Goal: Information Seeking & Learning: Compare options

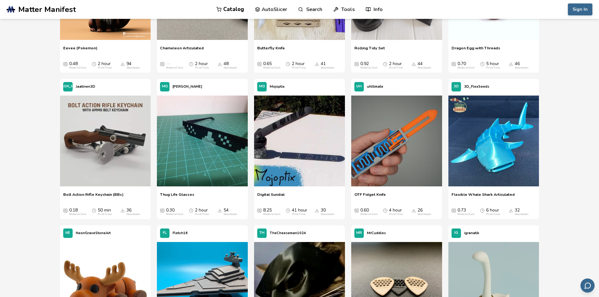
scroll to position [735, 0]
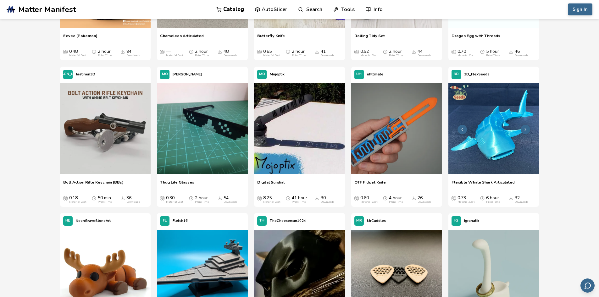
click at [485, 163] on img at bounding box center [494, 128] width 91 height 91
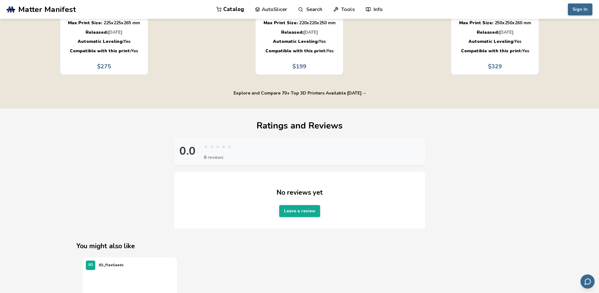
scroll to position [613, 0]
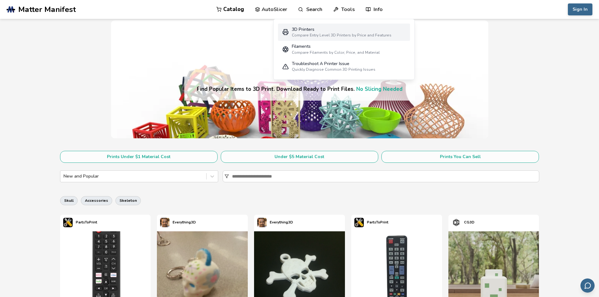
click at [349, 31] on div "3D Printers" at bounding box center [342, 29] width 100 height 5
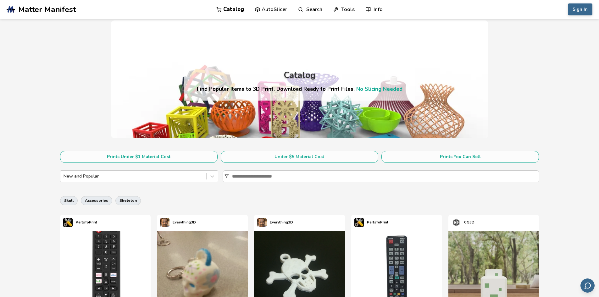
select select "**********"
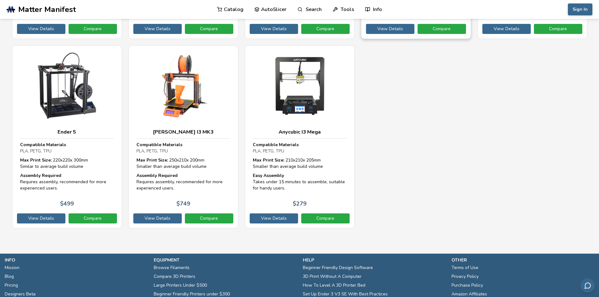
scroll to position [3392, 0]
